Goal: Transaction & Acquisition: Purchase product/service

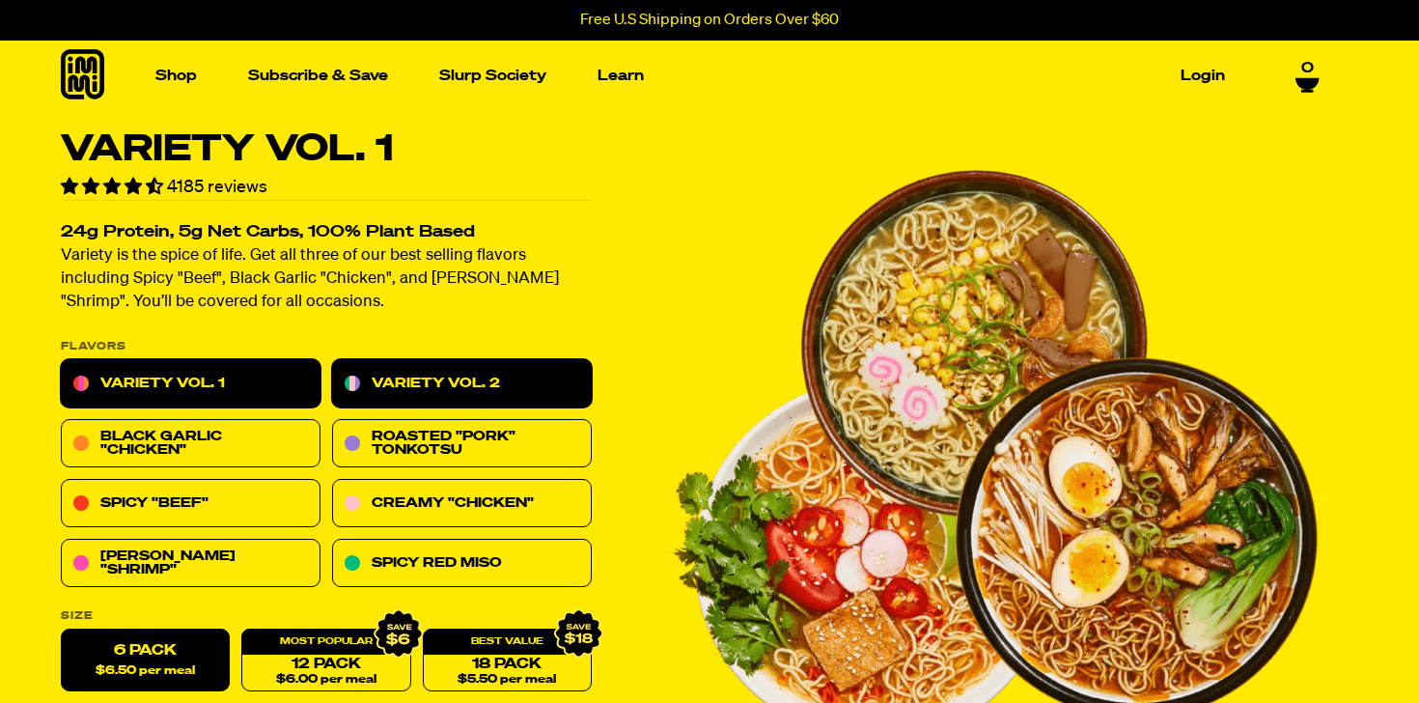
click at [354, 402] on link "Variety Vol. 2" at bounding box center [462, 384] width 260 height 48
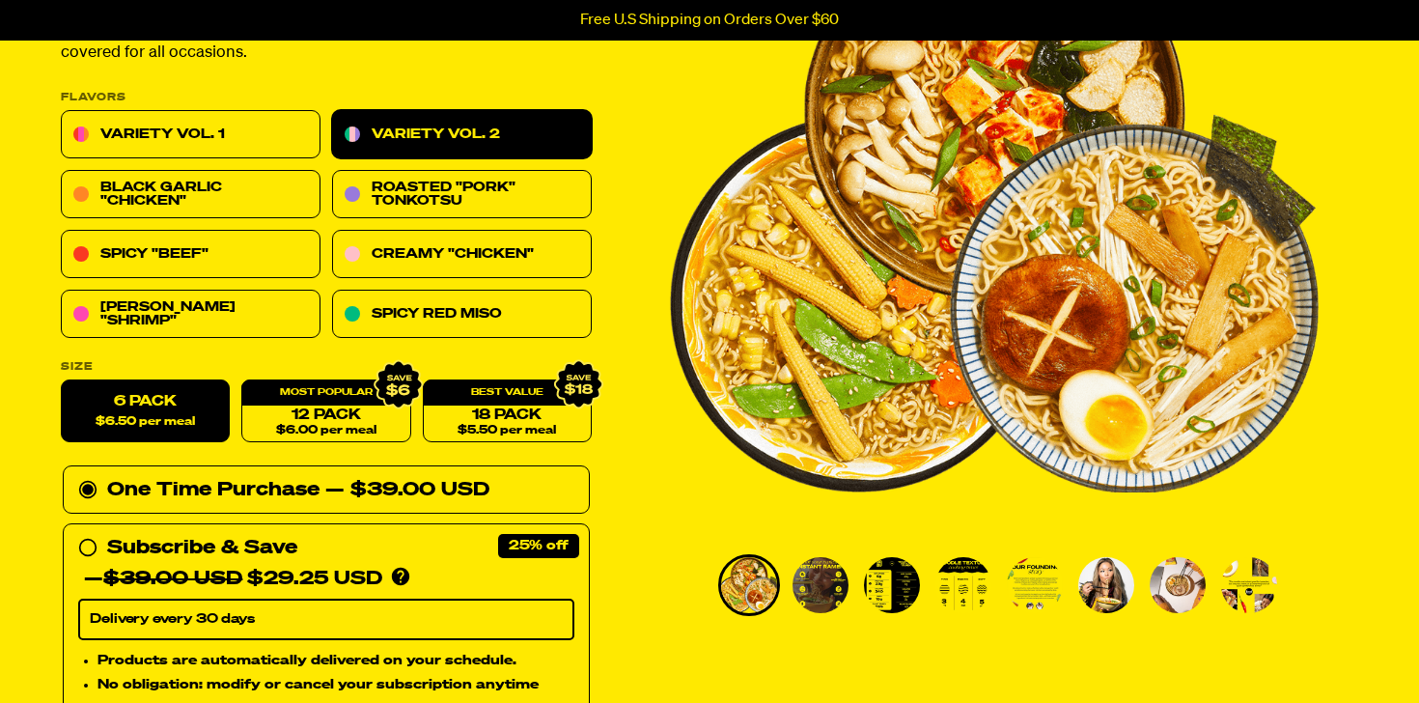
scroll to position [251, 0]
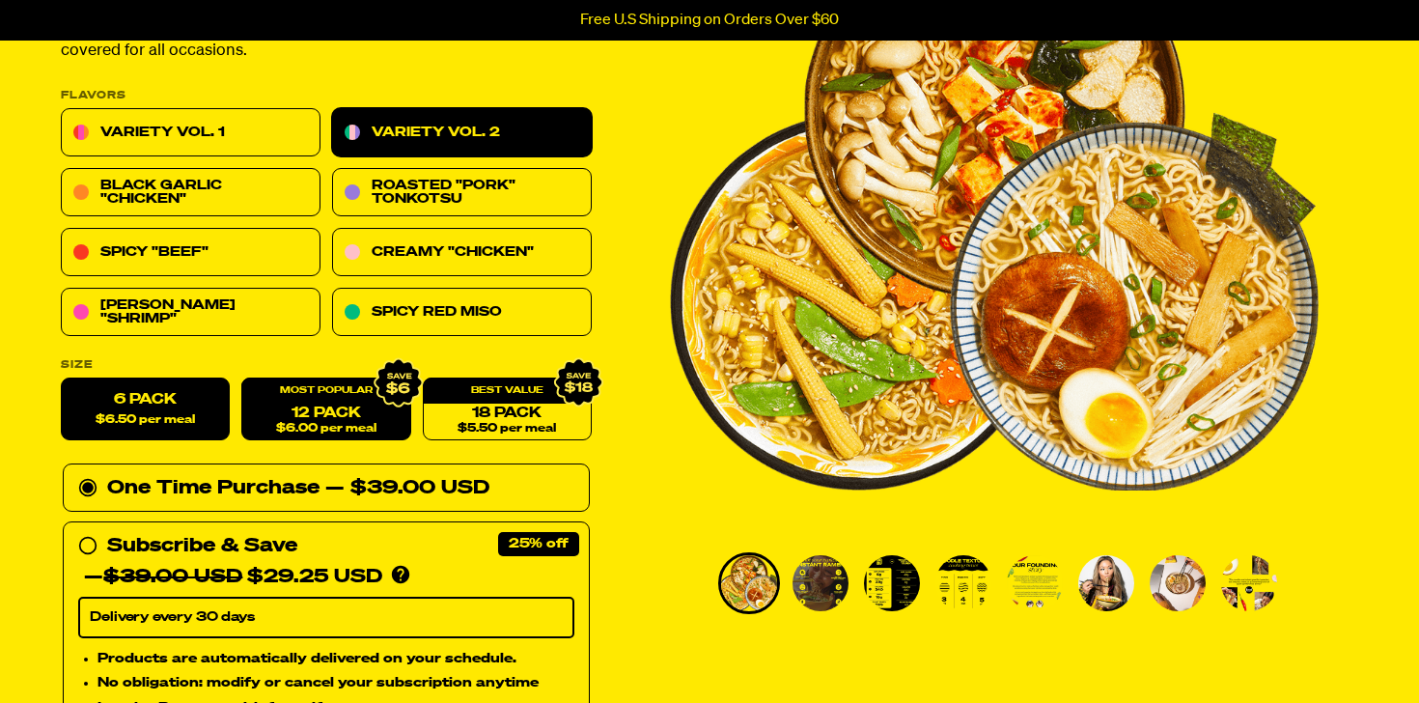
click at [374, 430] on span "$6.00 per meal" at bounding box center [326, 429] width 100 height 13
radio input "false"
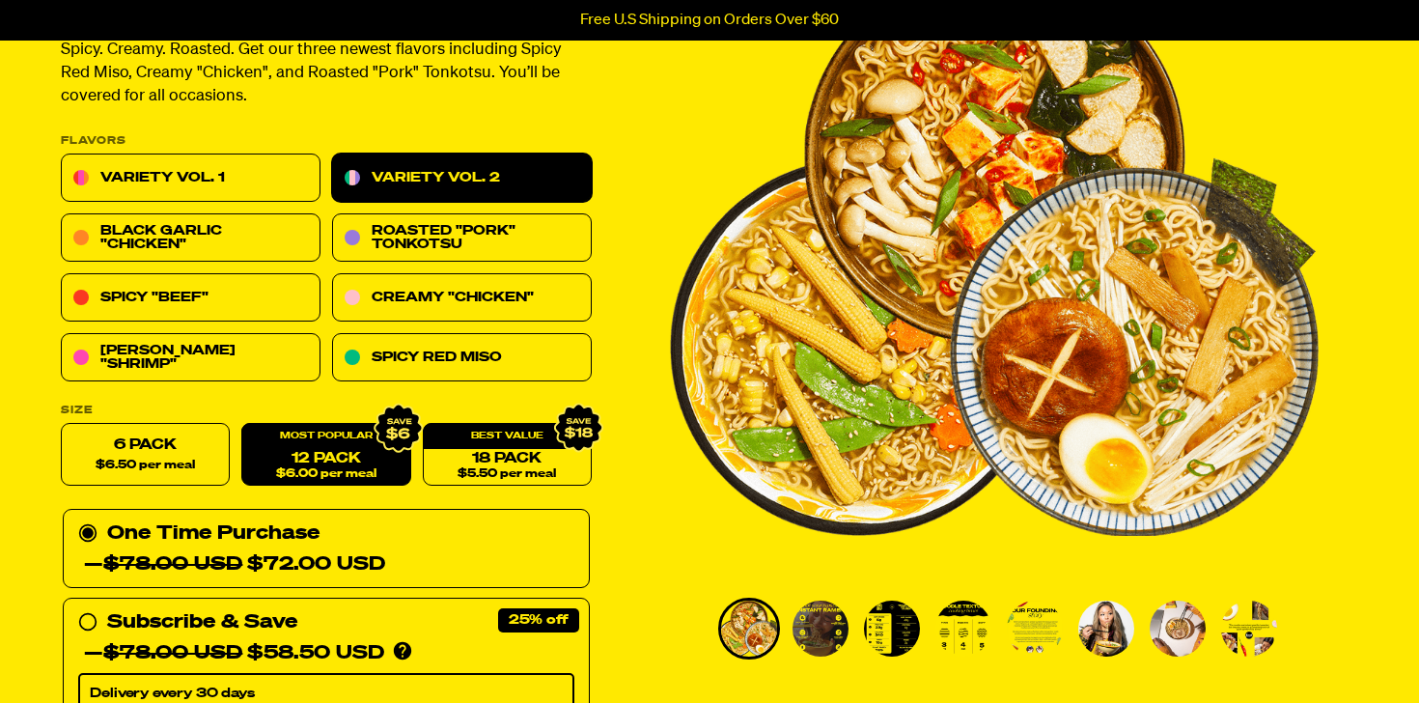
scroll to position [208, 0]
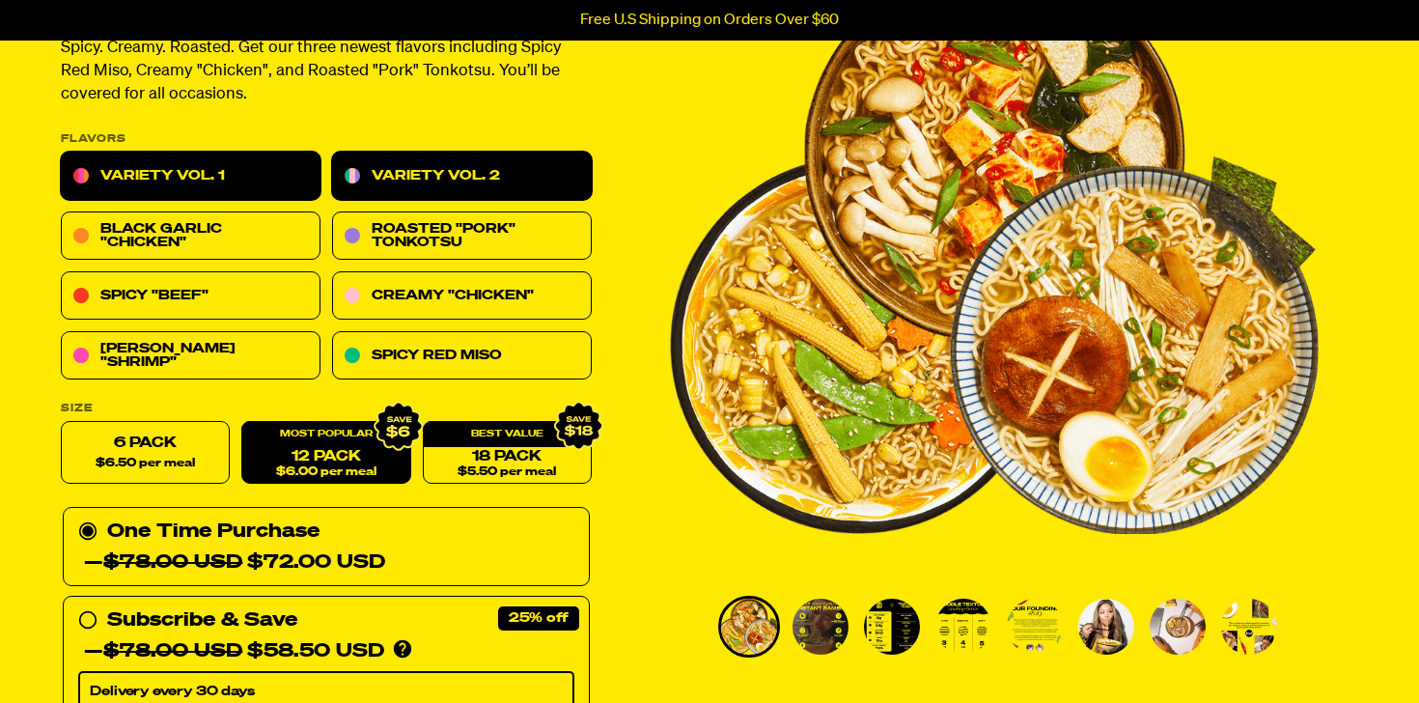
click at [224, 185] on link "Variety Vol. 1" at bounding box center [191, 177] width 260 height 48
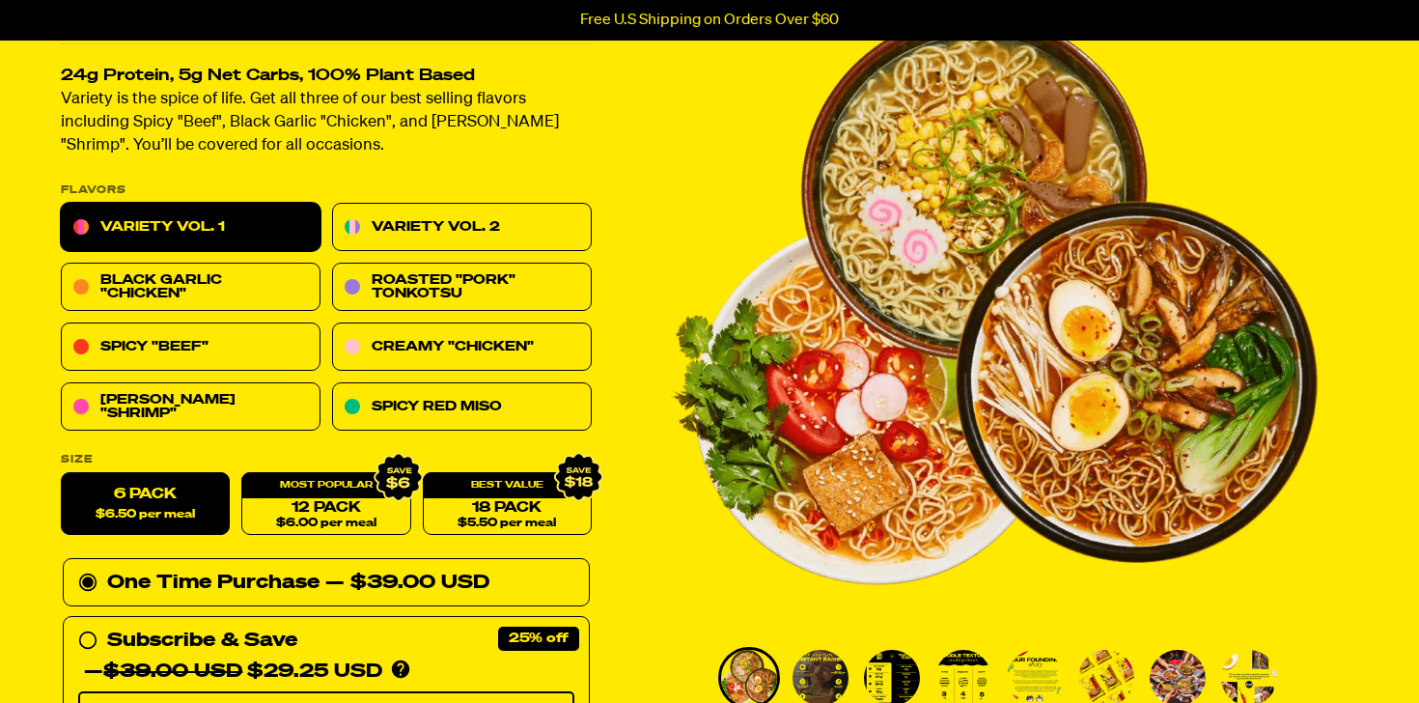
scroll to position [160, 0]
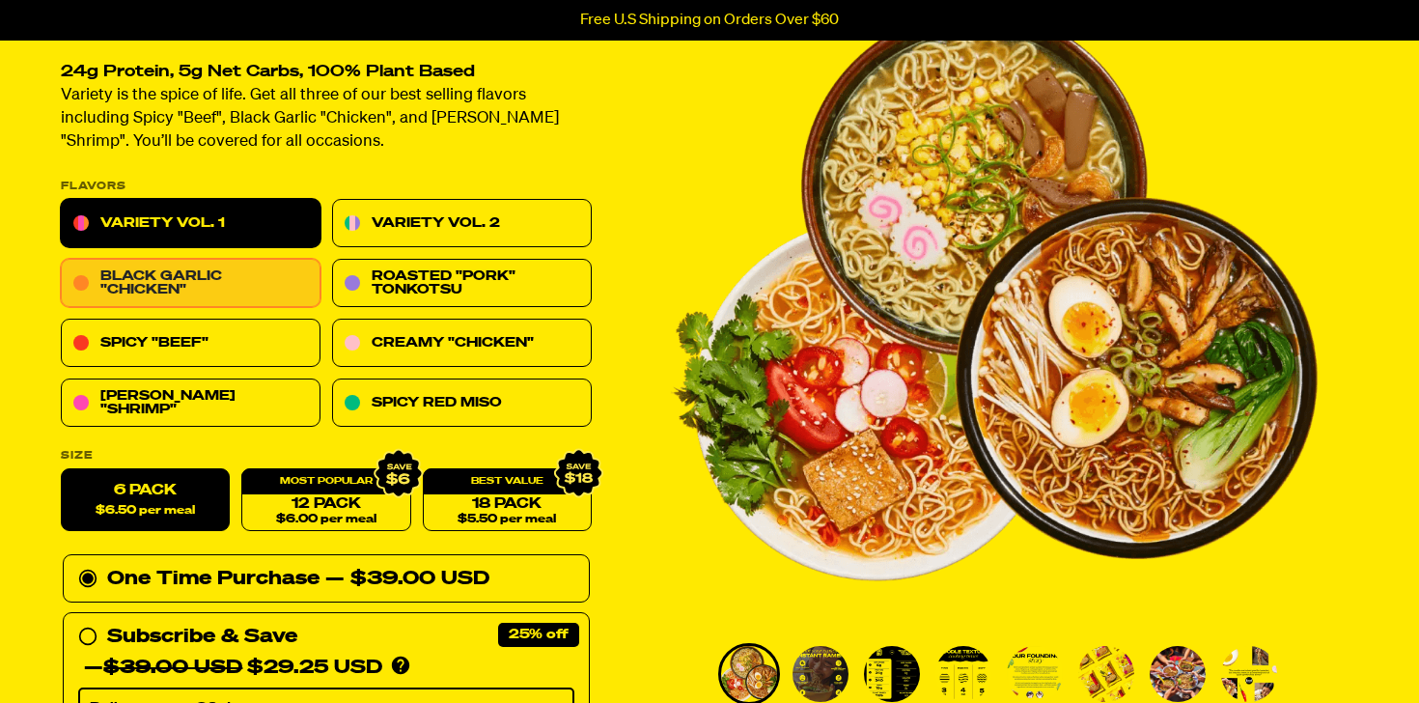
click at [284, 272] on link "Black Garlic "Chicken"" at bounding box center [191, 284] width 260 height 48
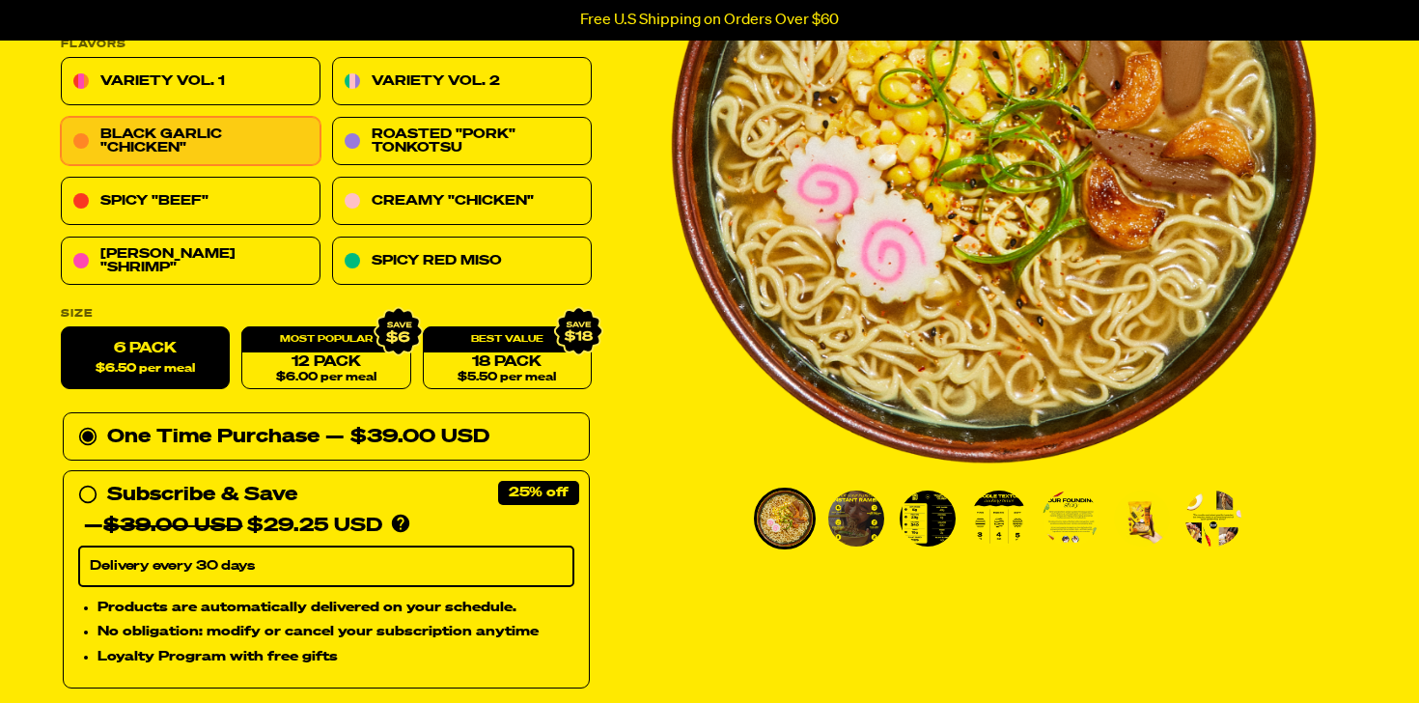
scroll to position [333, 0]
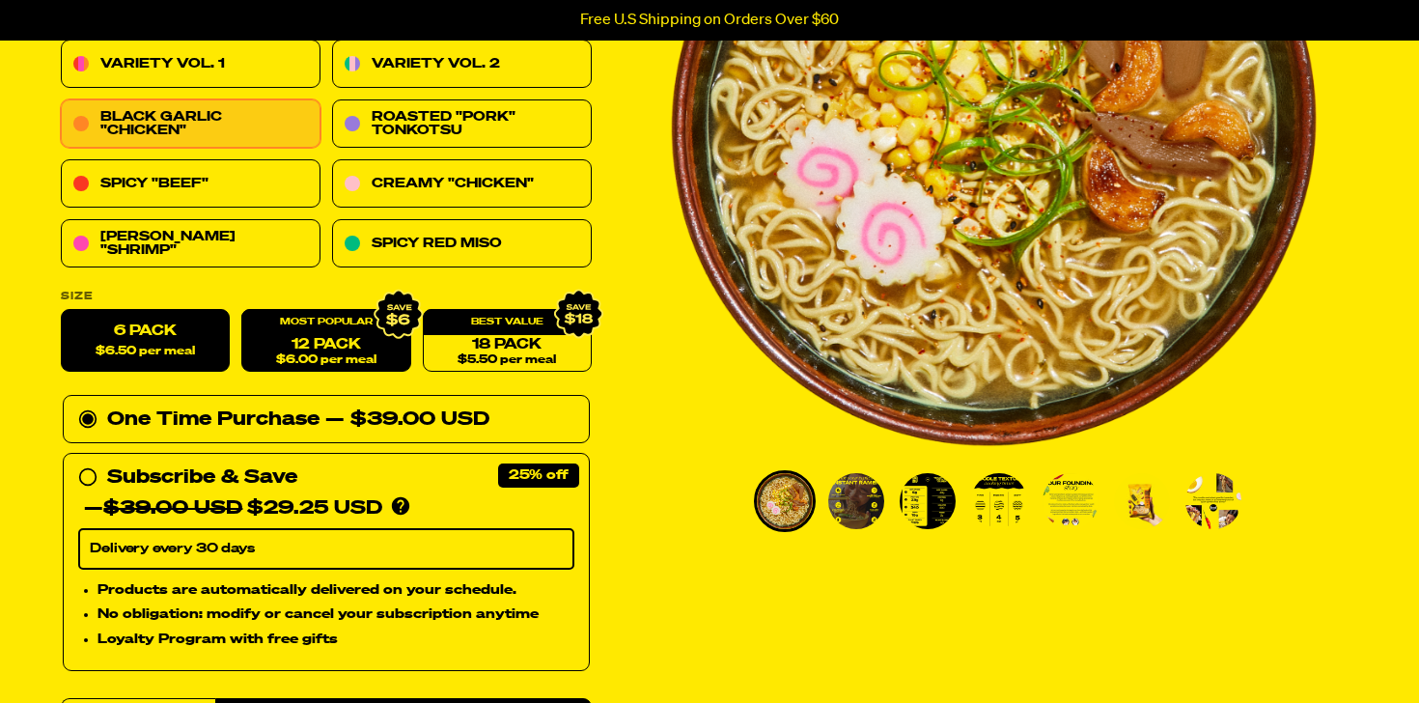
click at [339, 358] on span "$6.00 per meal" at bounding box center [326, 360] width 100 height 13
radio input "false"
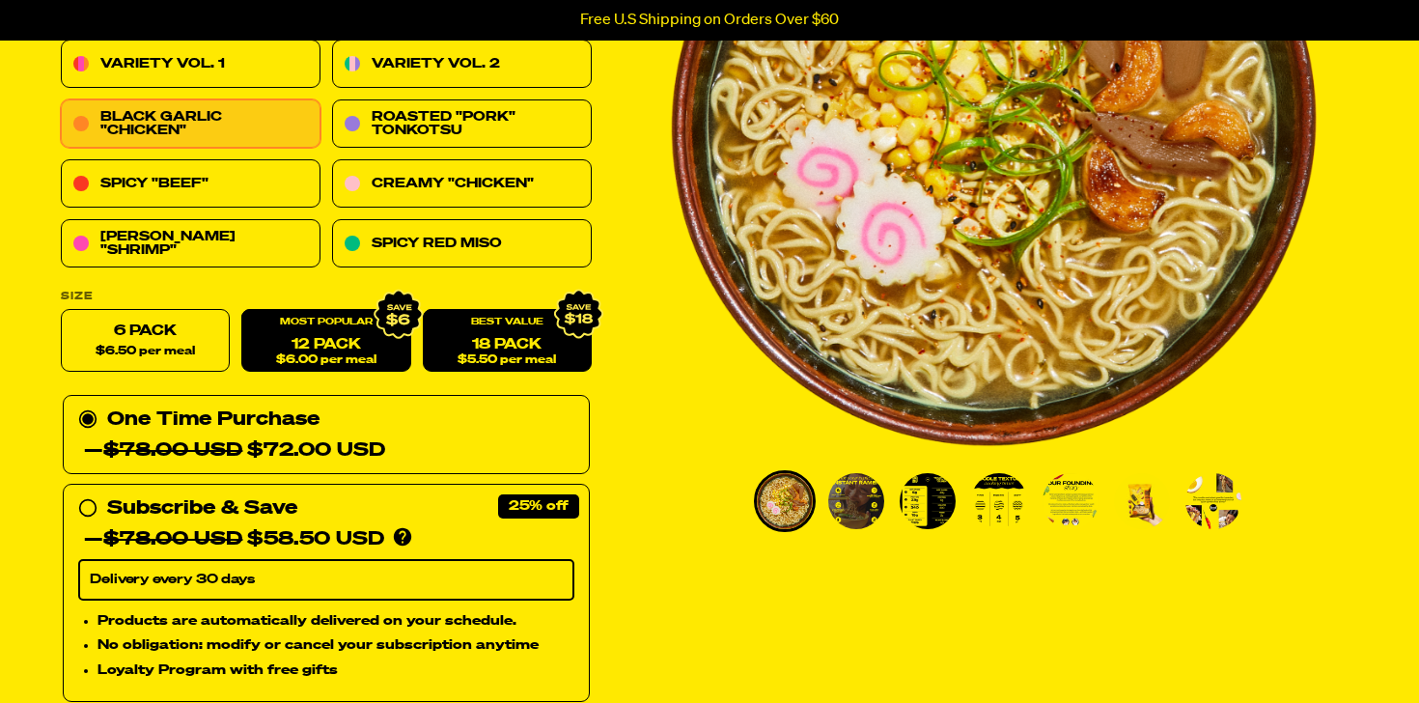
click at [512, 337] on link "18 Pack $5.50 per meal" at bounding box center [507, 341] width 169 height 63
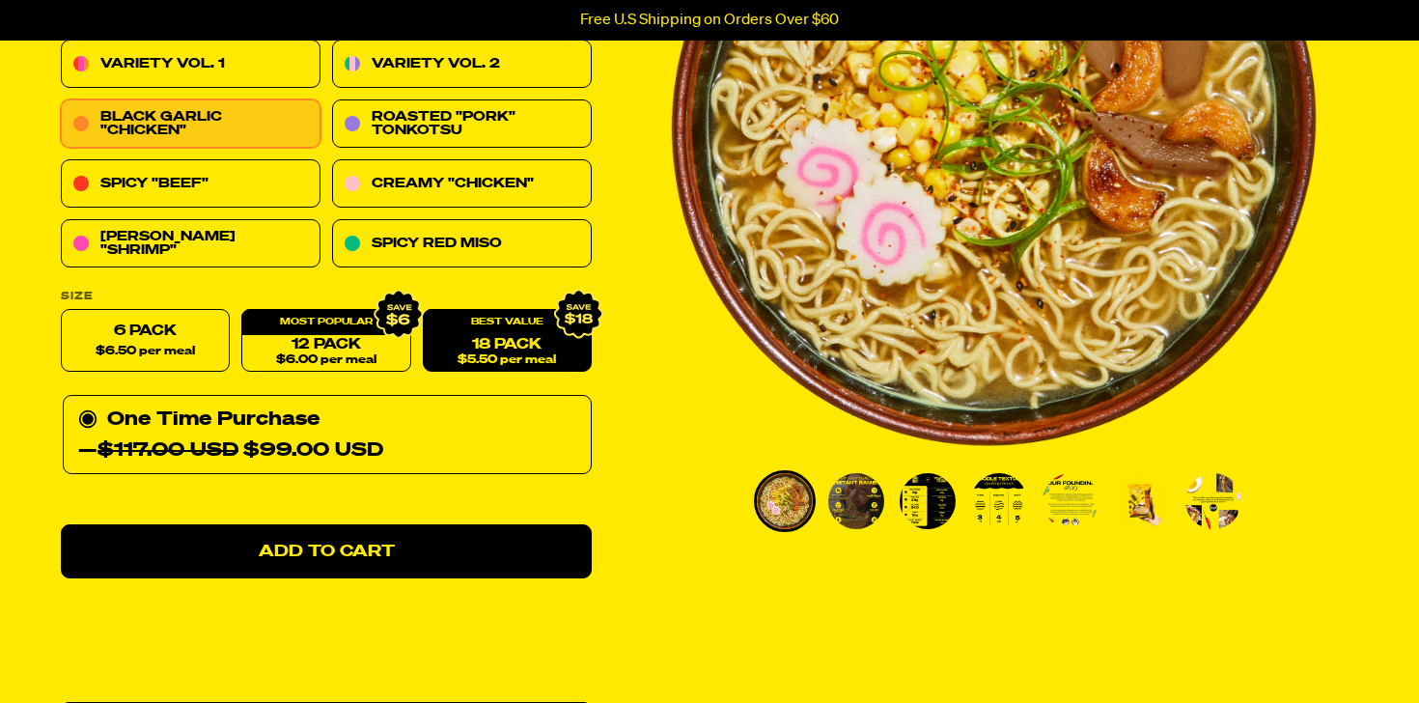
click at [910, 520] on img "Go to slide 3" at bounding box center [928, 501] width 56 height 56
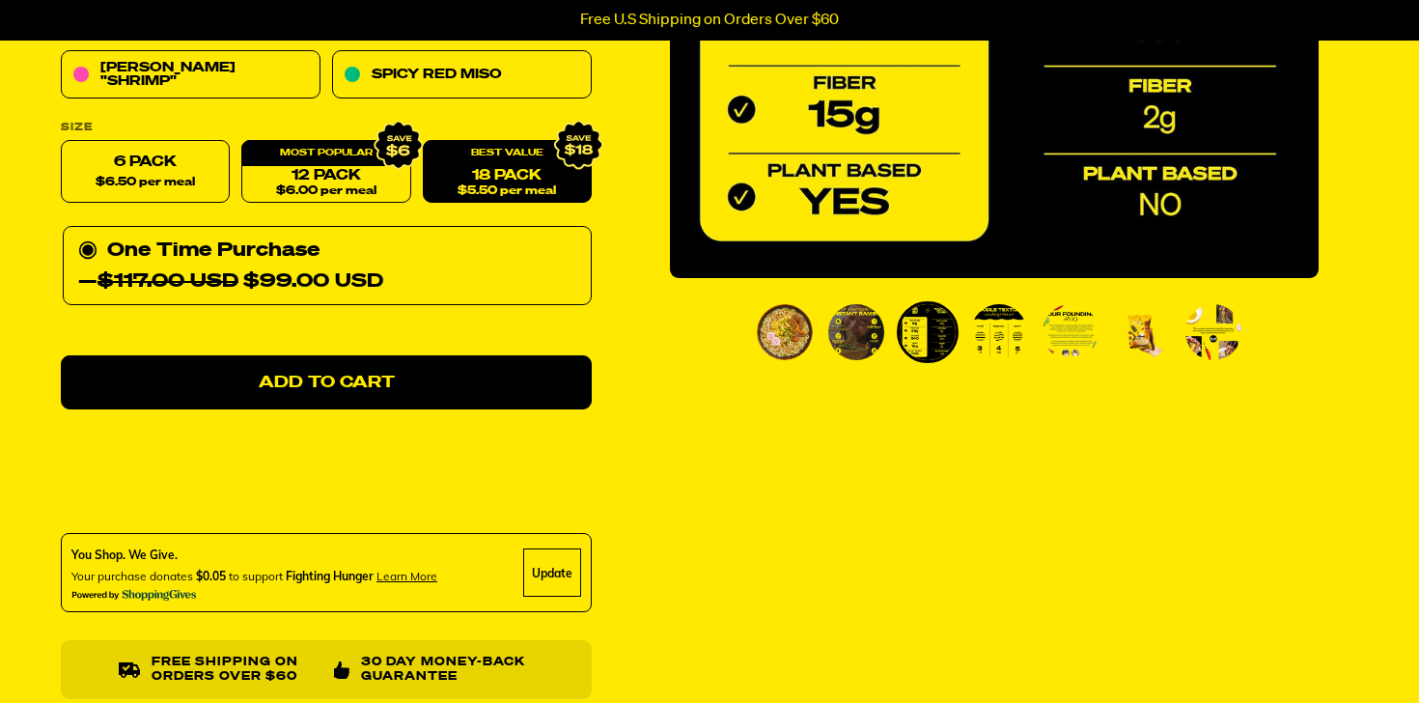
scroll to position [498, 0]
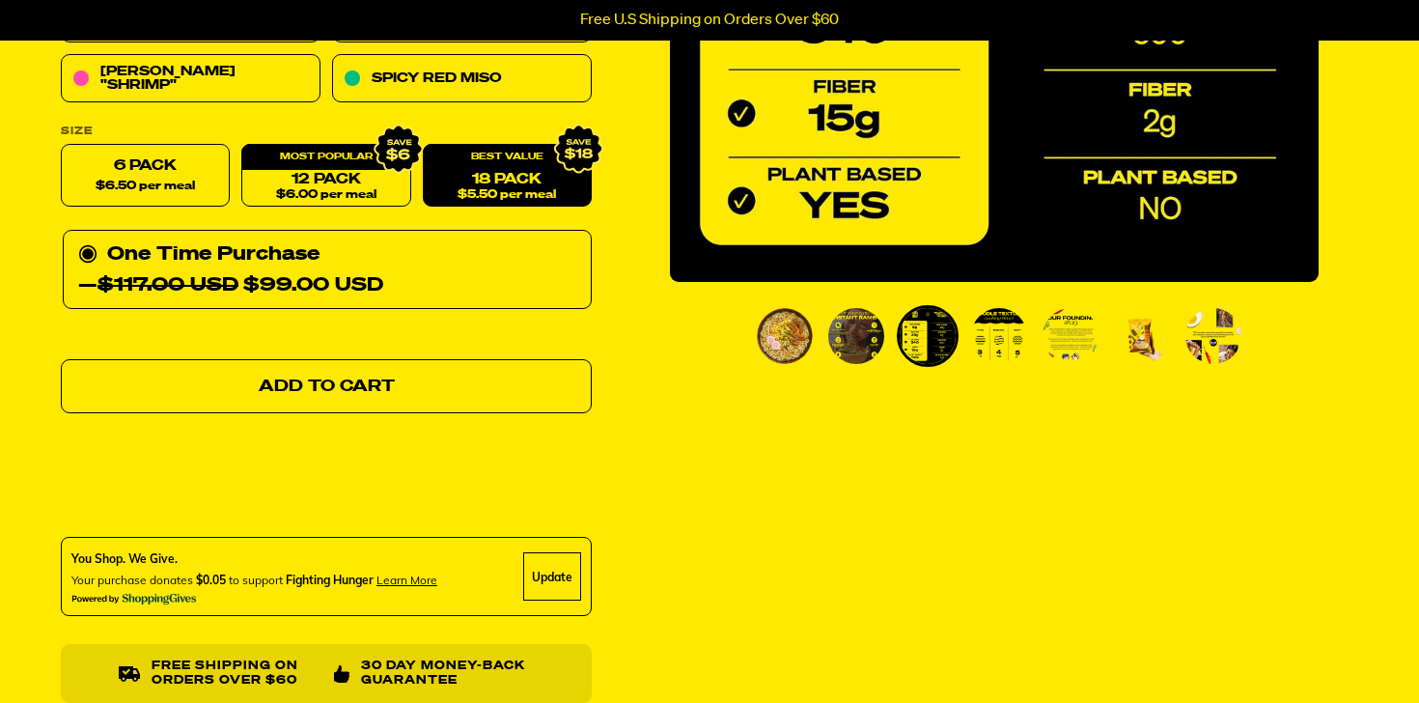
click at [509, 399] on link "Add to Cart" at bounding box center [326, 387] width 531 height 54
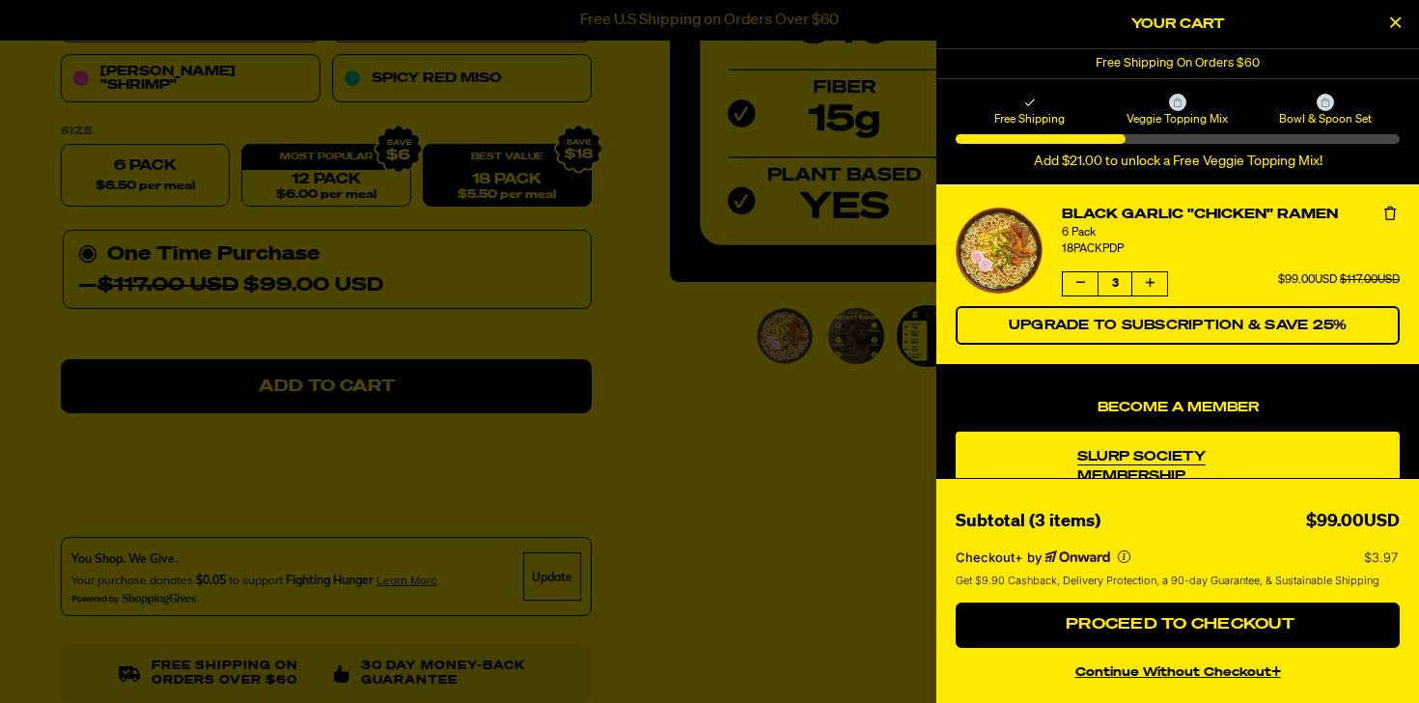
click at [1071, 289] on button "product" at bounding box center [1080, 283] width 35 height 23
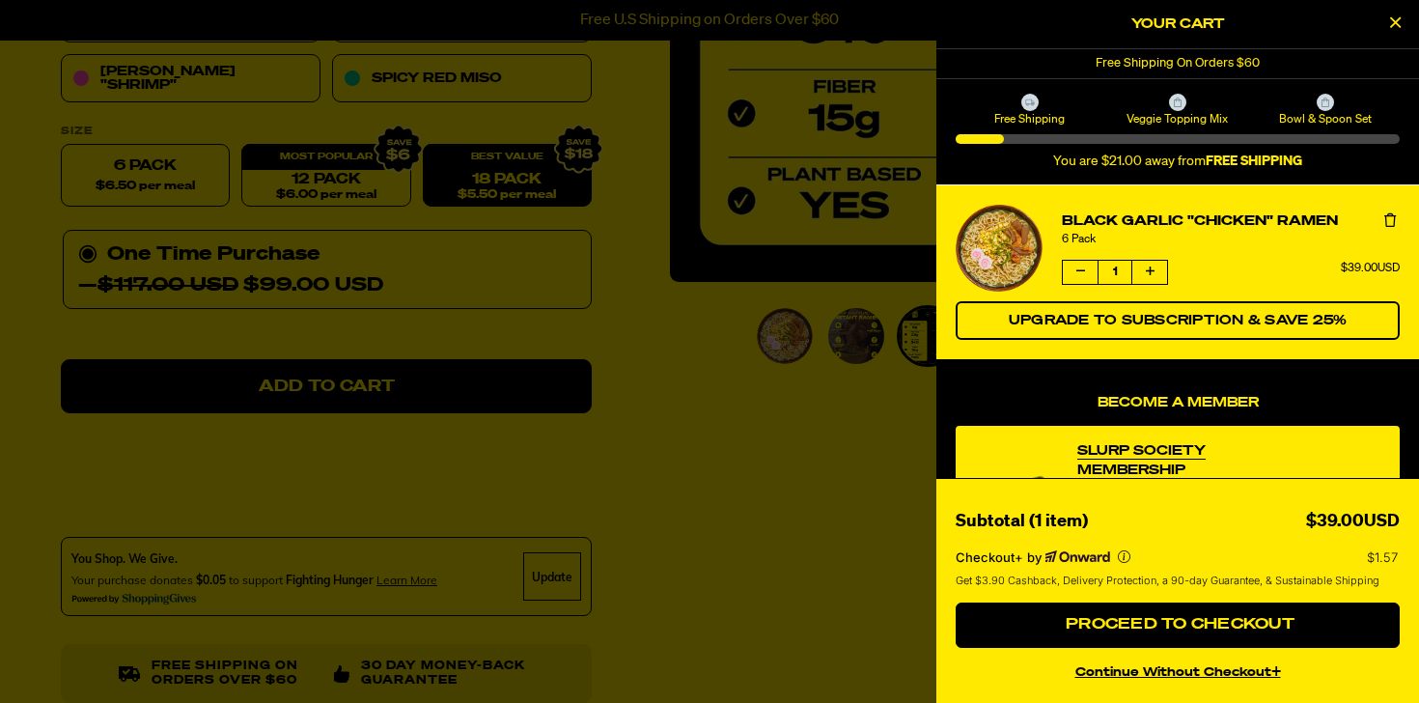
click at [1152, 267] on icon "product" at bounding box center [1150, 271] width 9 height 12
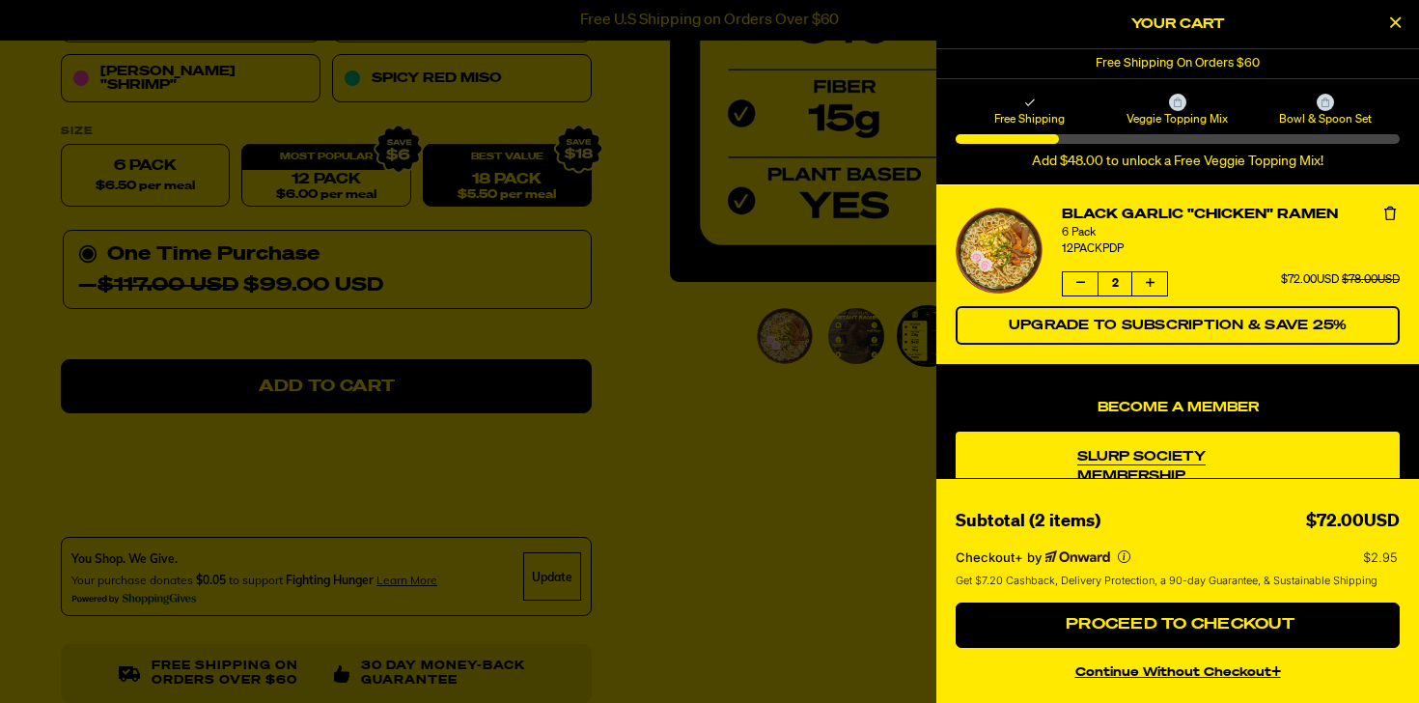
click at [1150, 289] on icon "product" at bounding box center [1150, 283] width 9 height 12
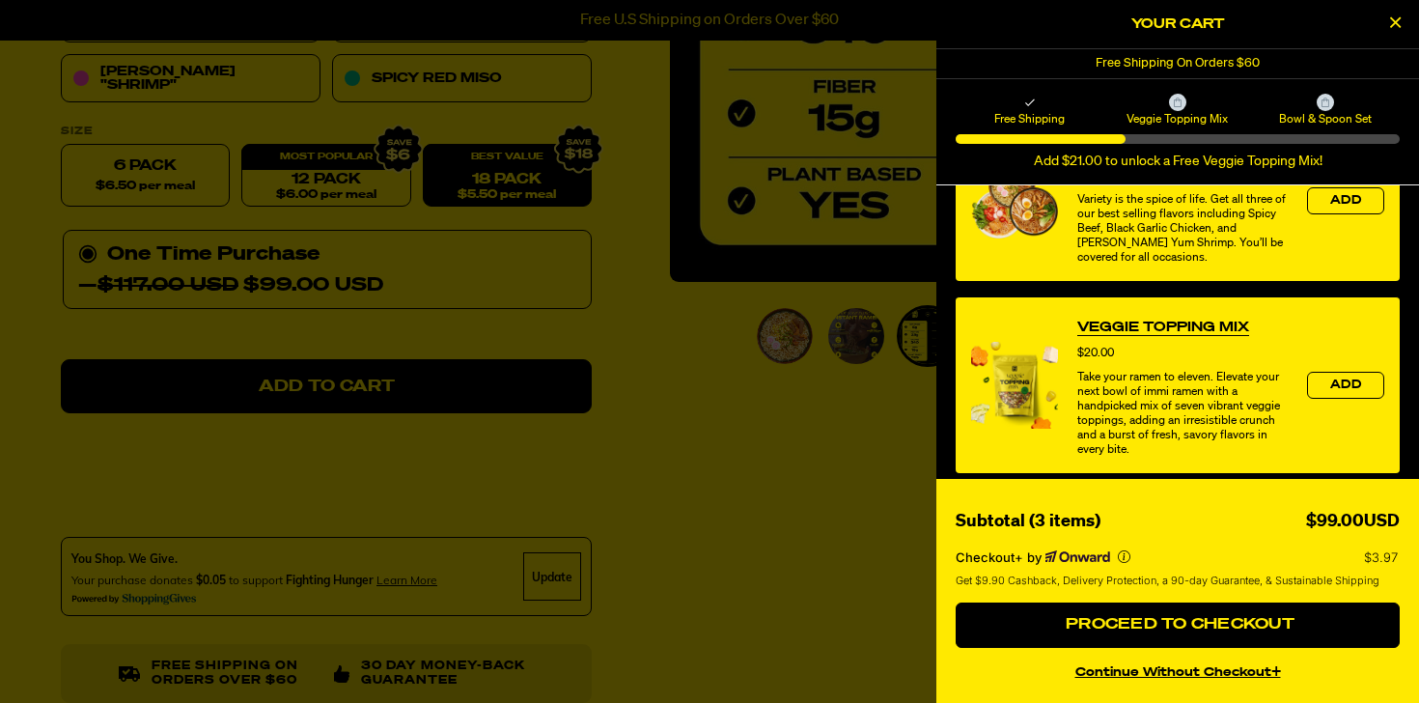
scroll to position [682, 0]
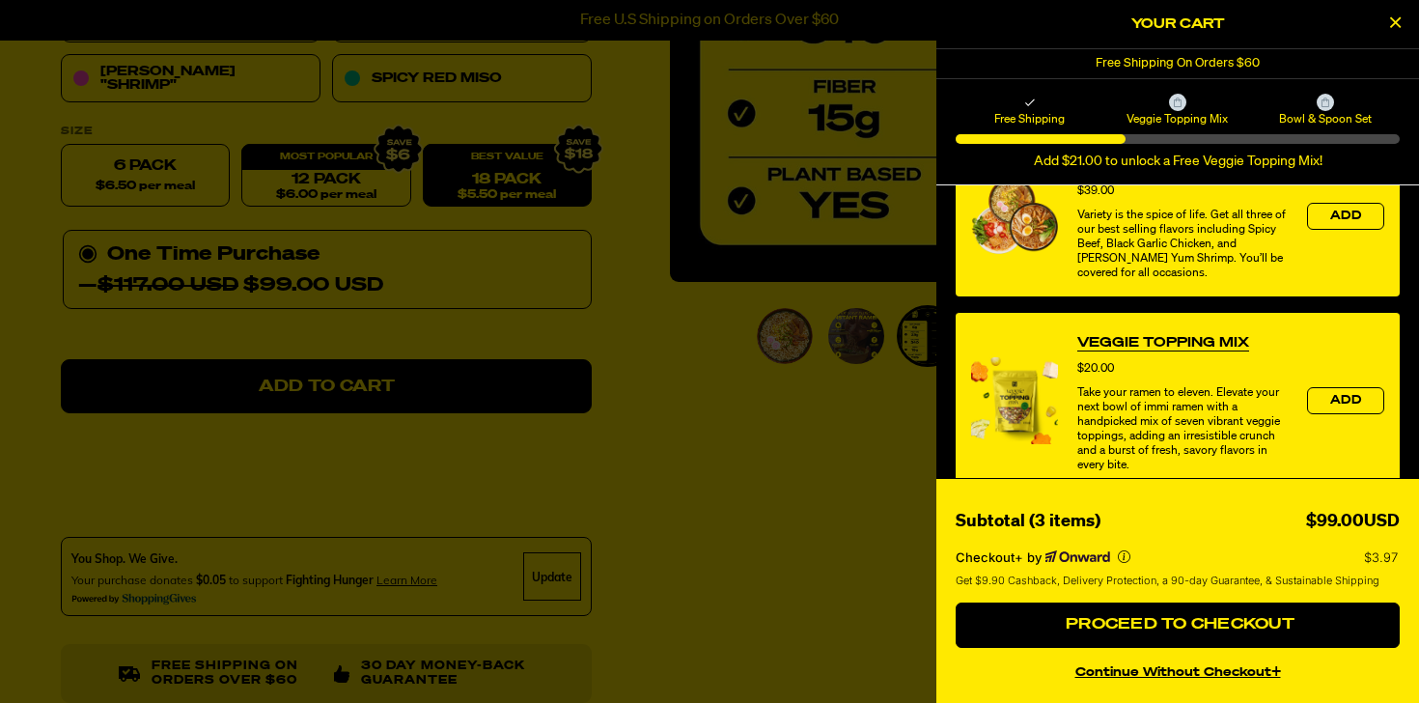
click at [838, 441] on div at bounding box center [709, 351] width 1419 height 703
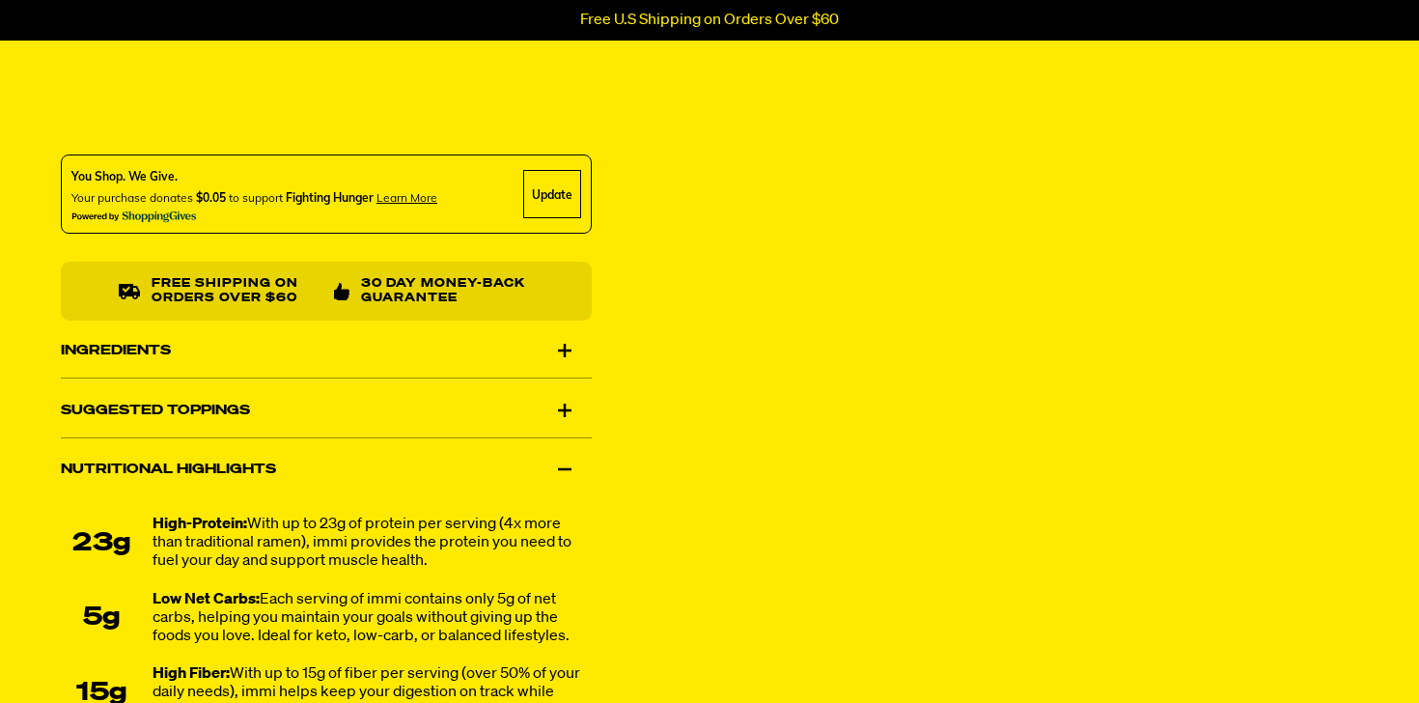
scroll to position [889, 0]
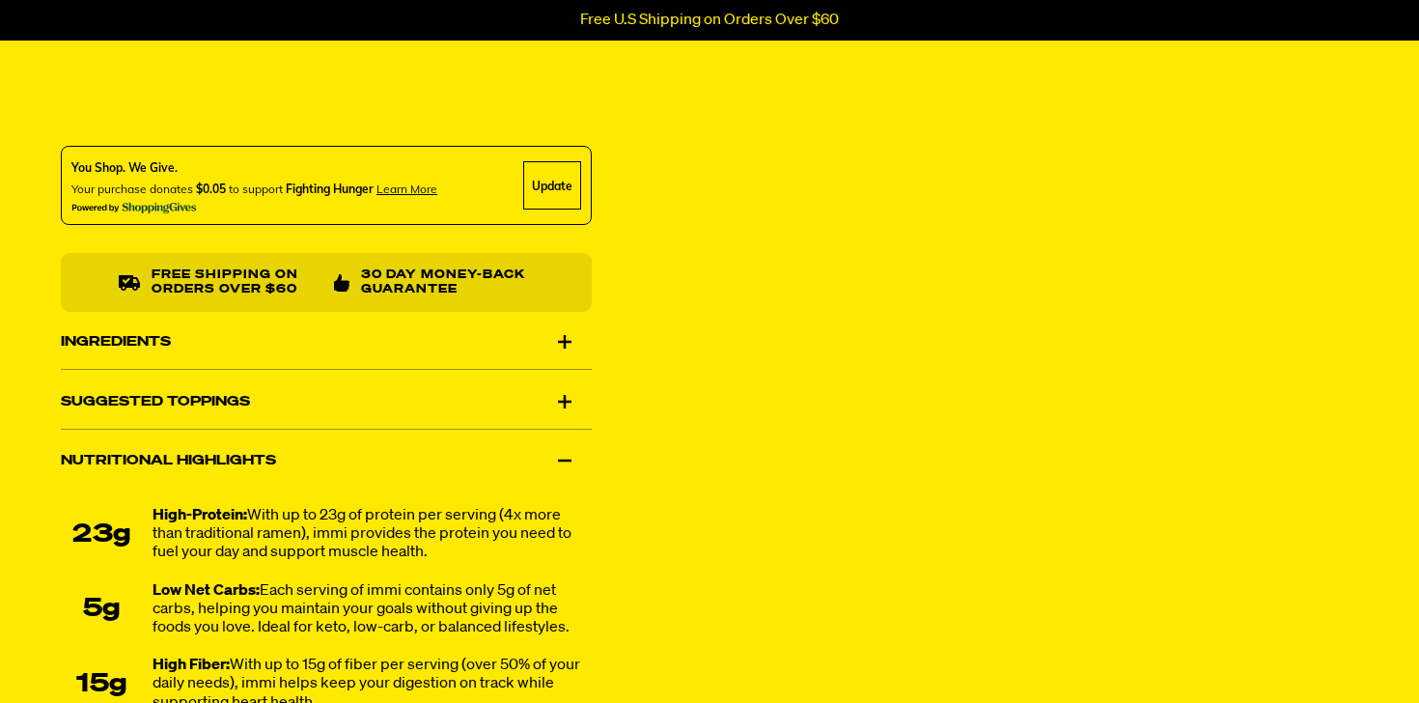
click at [356, 351] on div "Ingredients" at bounding box center [326, 342] width 531 height 54
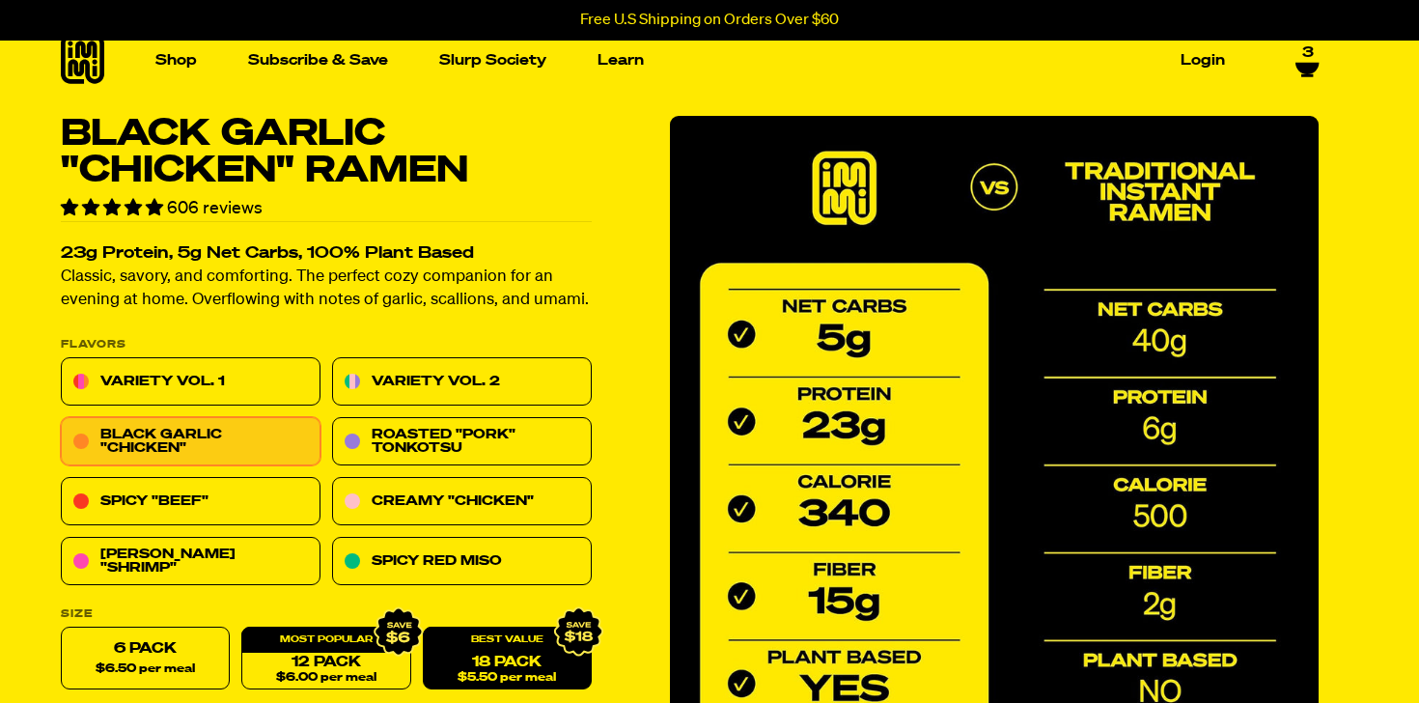
scroll to position [0, 0]
